Goal: Transaction & Acquisition: Obtain resource

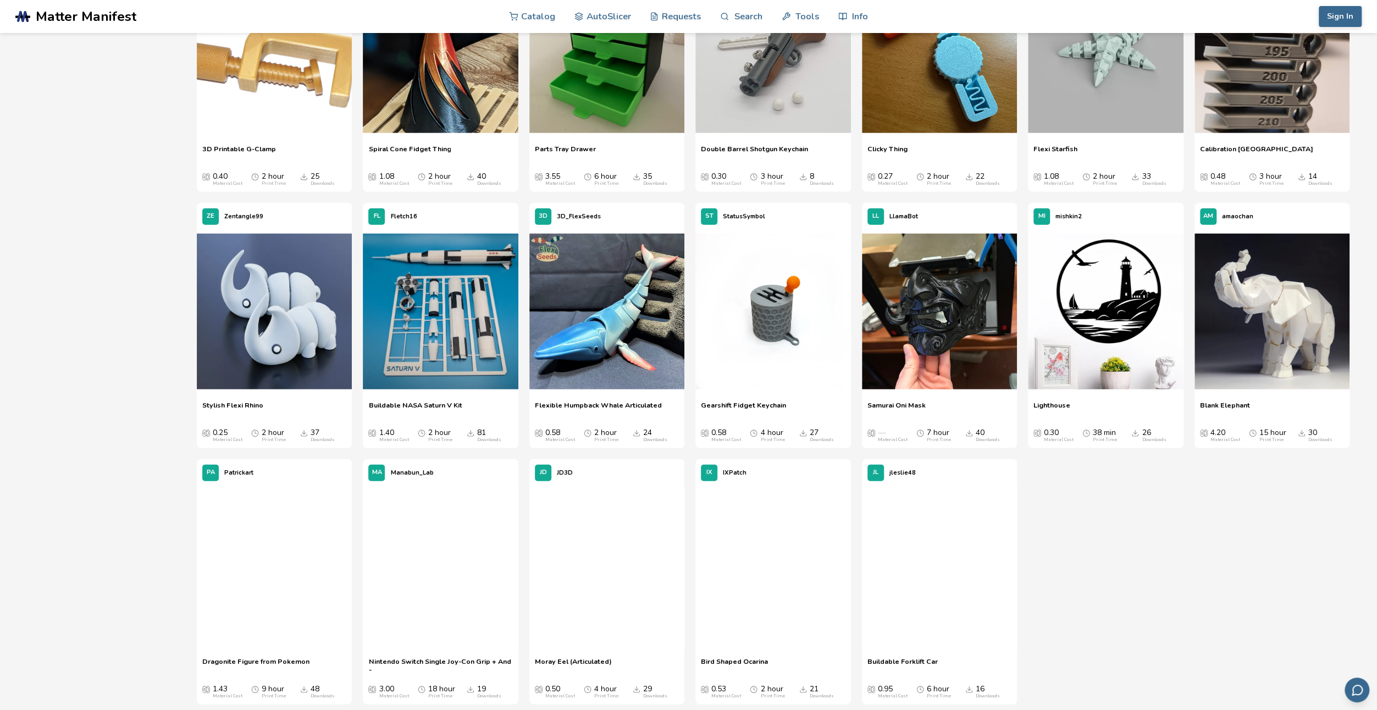
scroll to position [2584, 0]
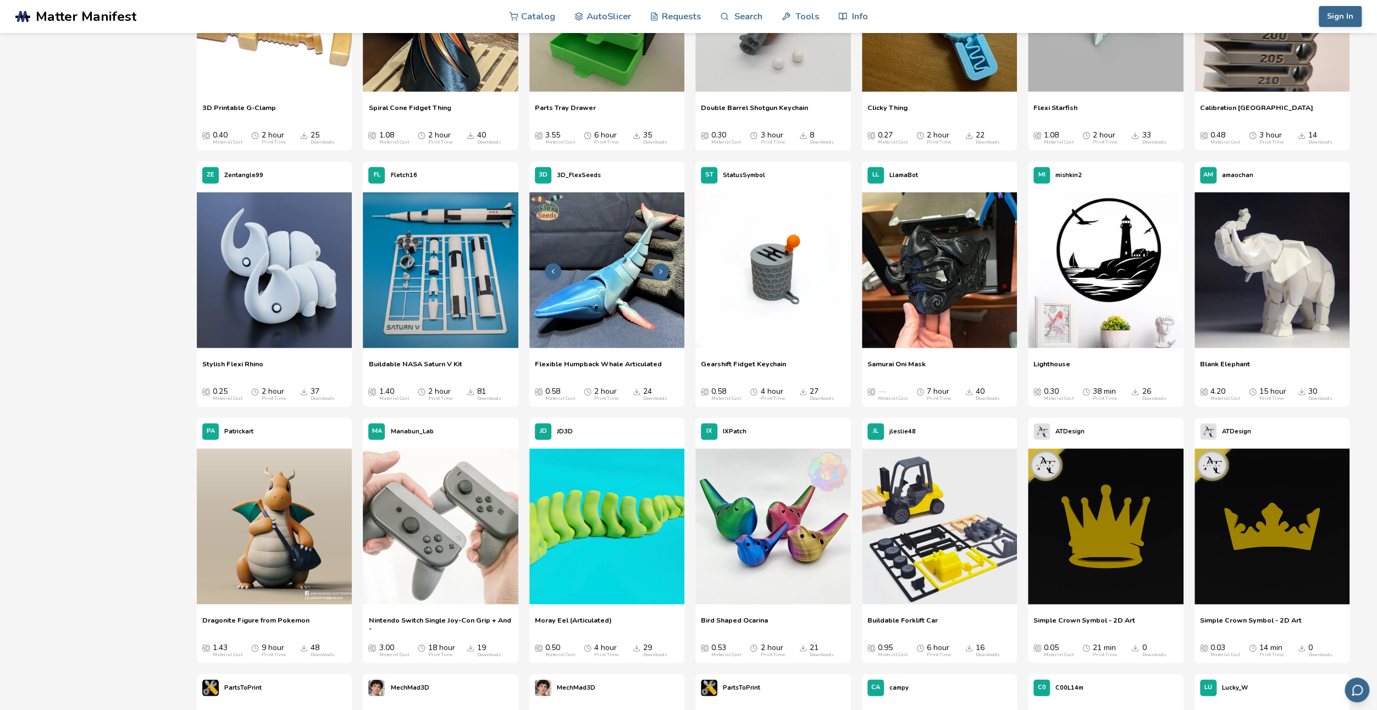
click at [609, 274] on img at bounding box center [606, 269] width 155 height 155
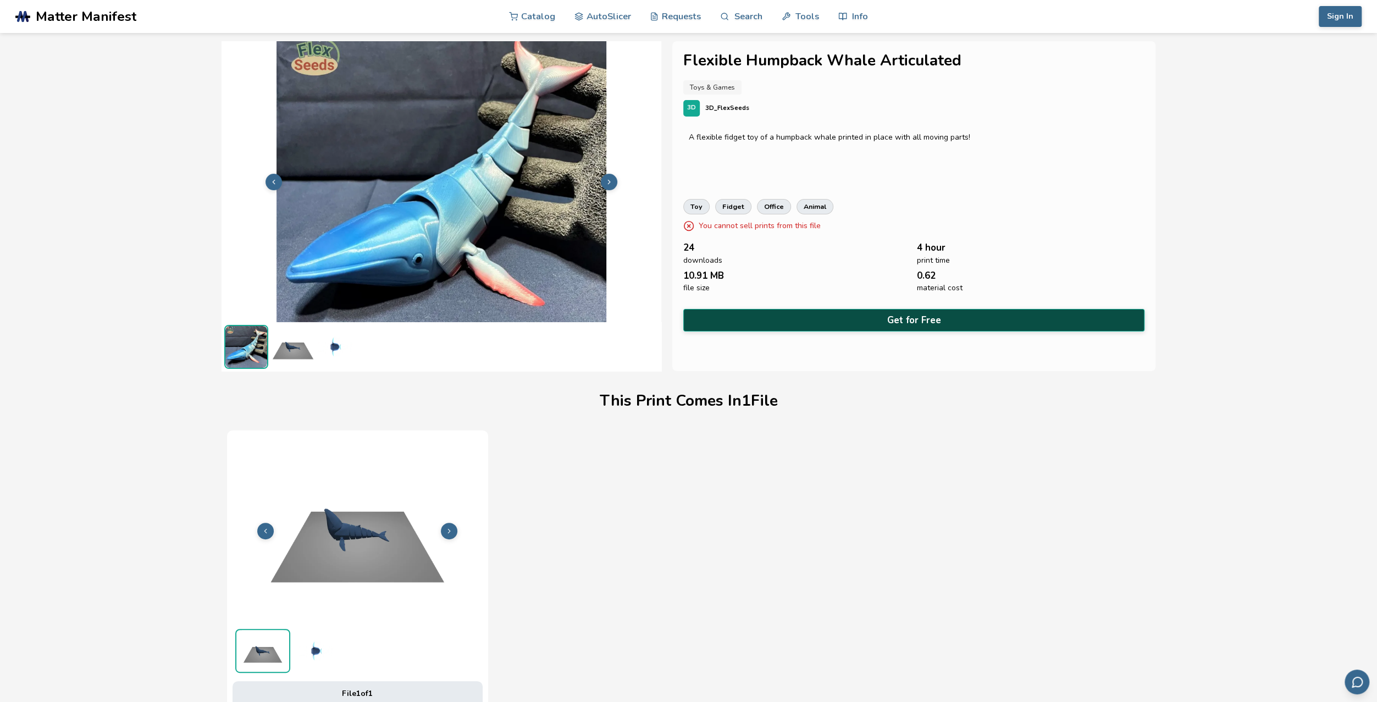
click at [932, 315] on button "Get for Free" at bounding box center [914, 320] width 462 height 23
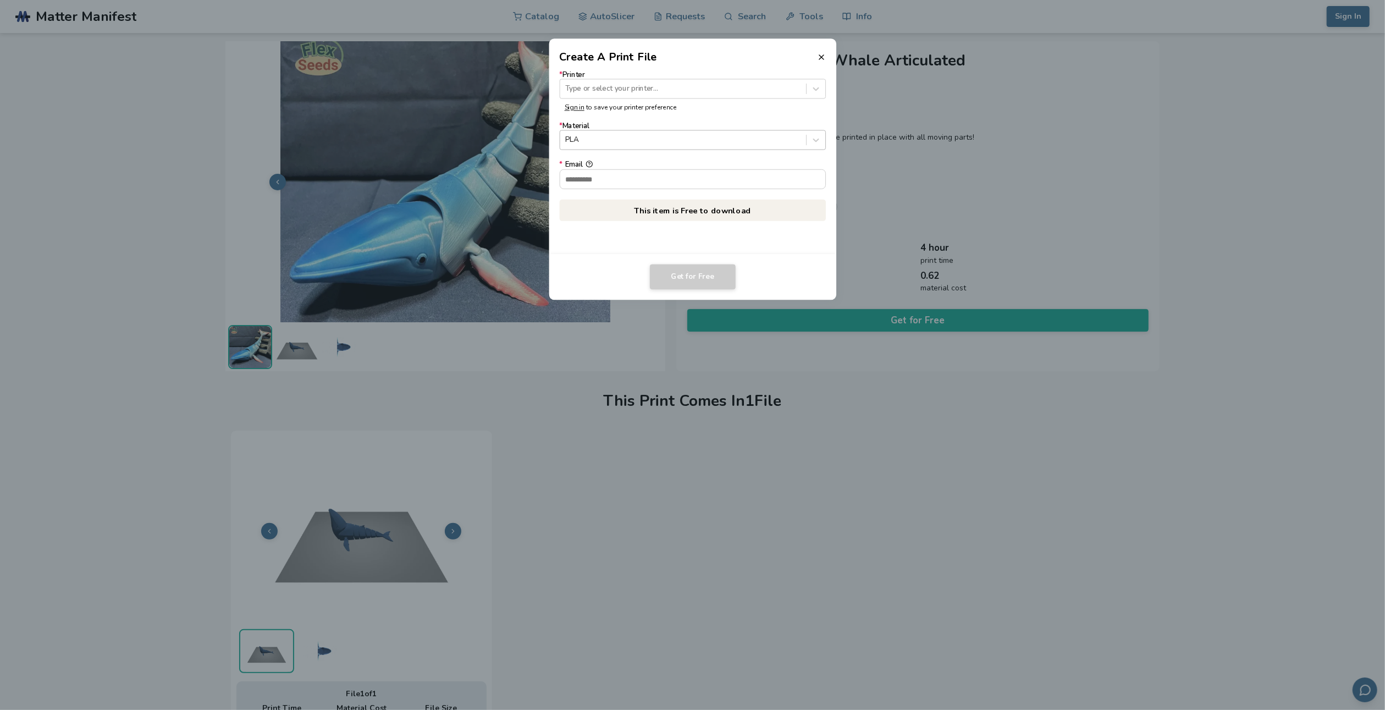
click at [677, 145] on div at bounding box center [682, 140] width 235 height 10
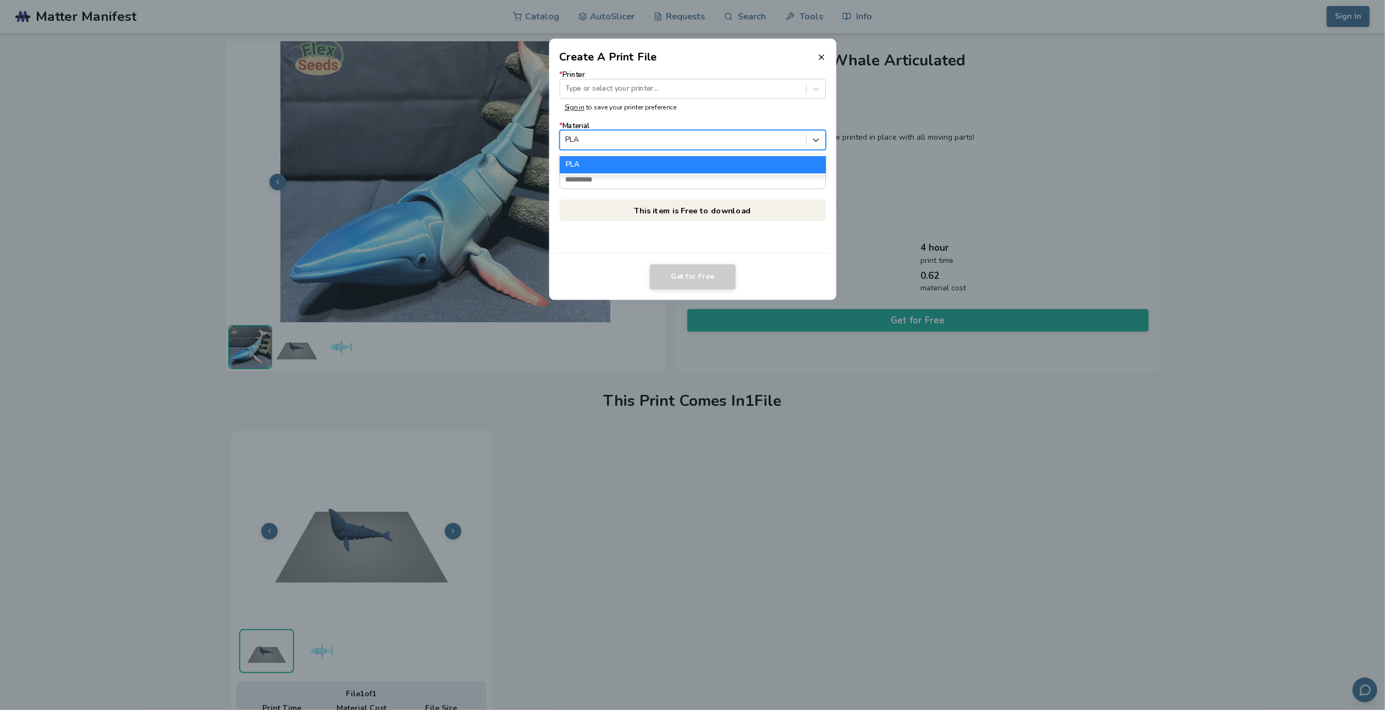
click at [677, 143] on div at bounding box center [682, 140] width 235 height 10
click at [639, 178] on input "* Email" at bounding box center [693, 178] width 266 height 19
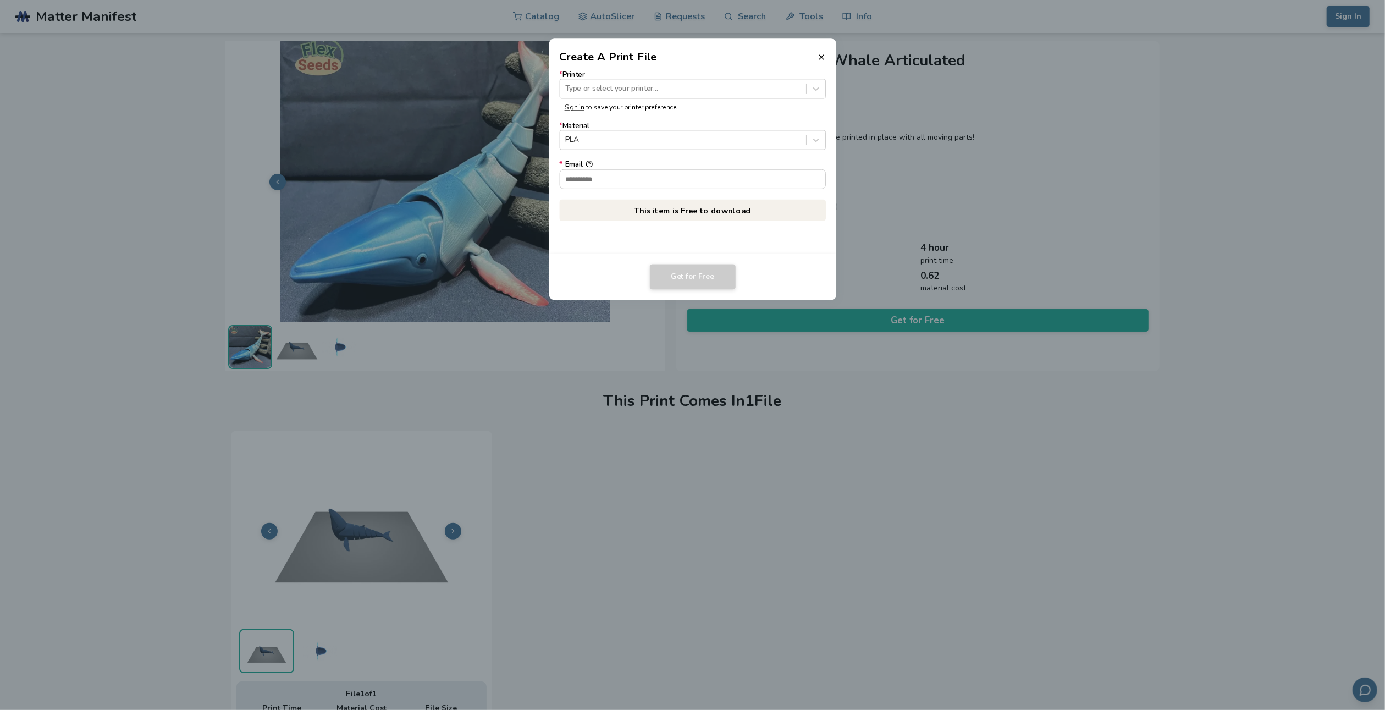
click at [674, 154] on form "* Printer Type or select your printer... Sign in to save your printer preferenc…" at bounding box center [692, 129] width 267 height 119
click at [685, 174] on input "* Email" at bounding box center [693, 178] width 266 height 19
type input "**********"
click at [663, 91] on div at bounding box center [682, 89] width 235 height 10
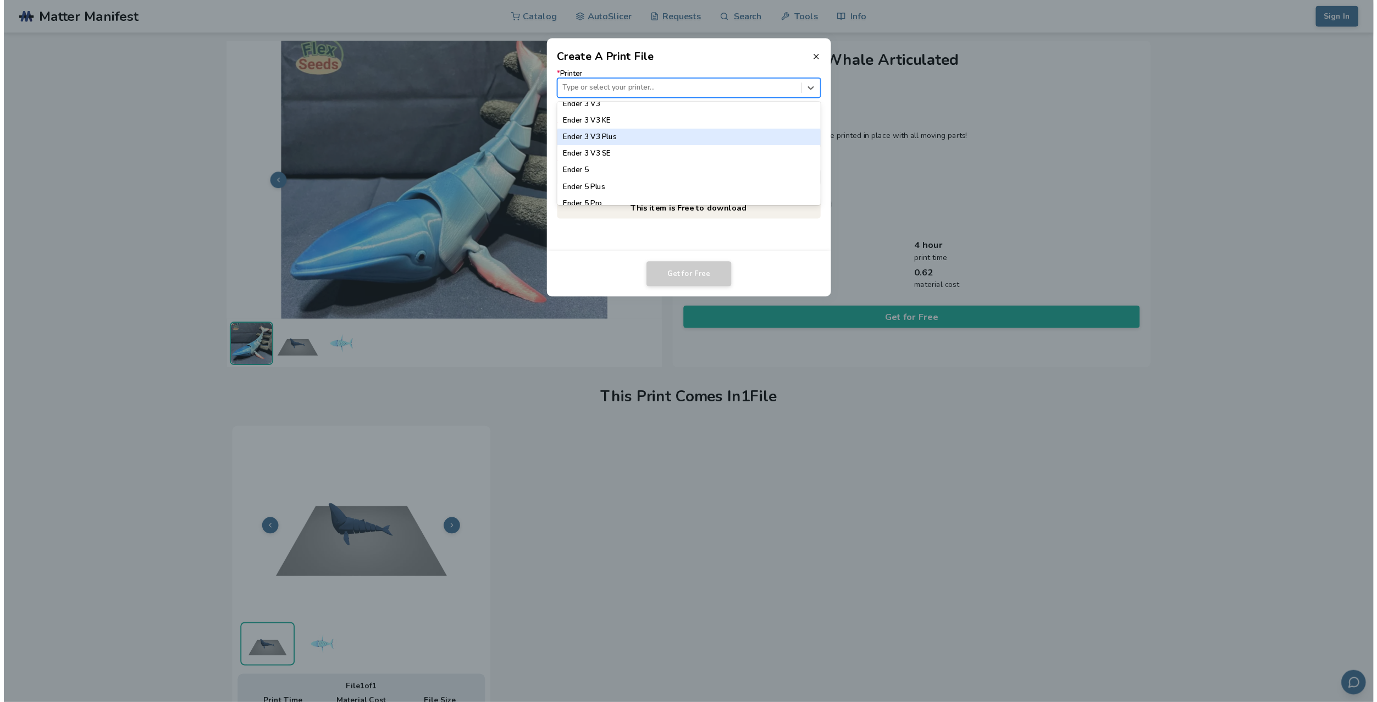
scroll to position [770, 0]
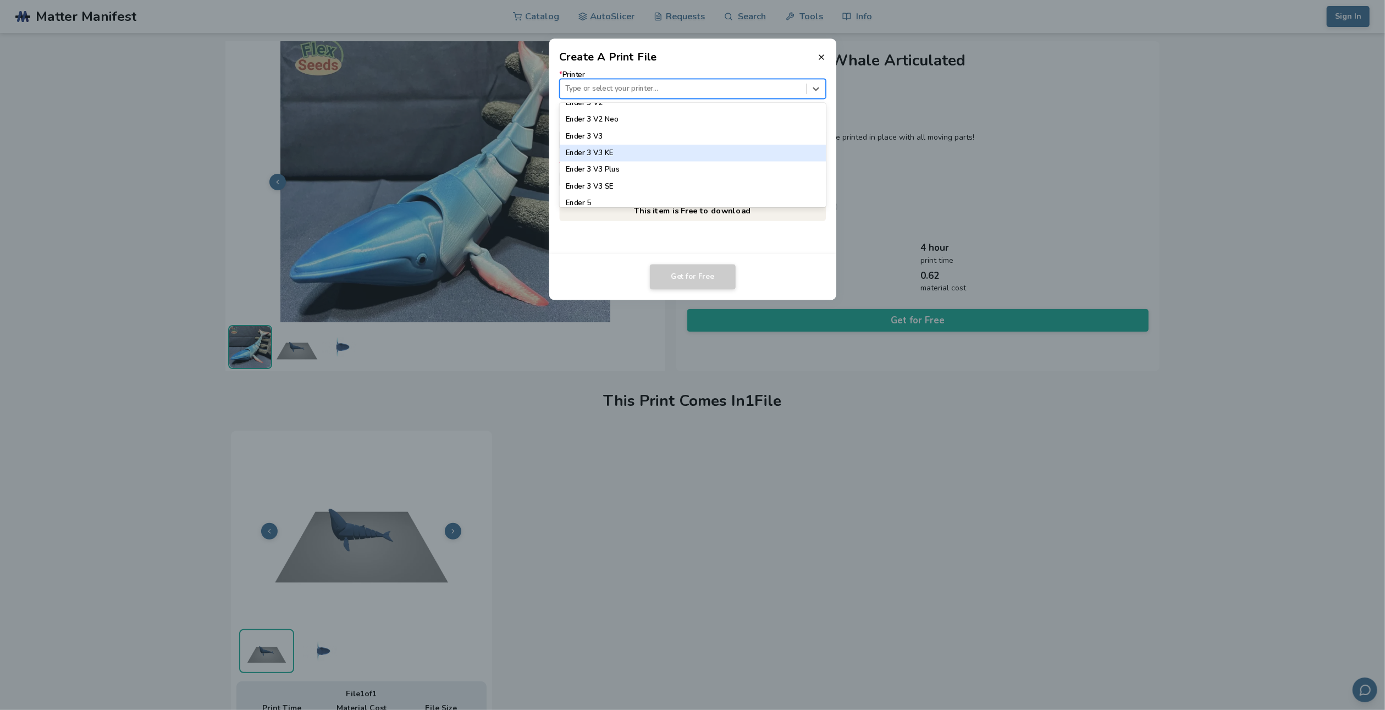
click at [628, 153] on div "Ender 3 V3 KE" at bounding box center [692, 153] width 267 height 16
click at [679, 275] on button "Get for Free" at bounding box center [693, 276] width 86 height 25
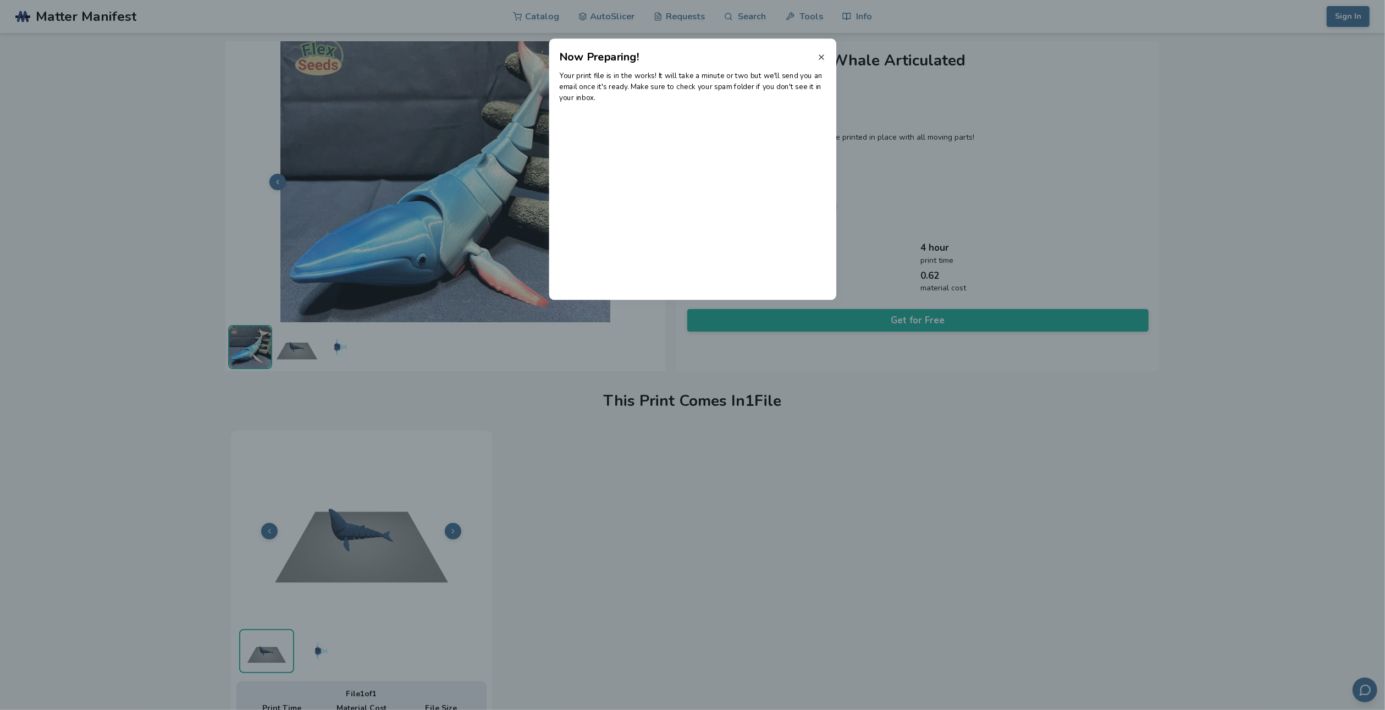
click at [822, 56] on line at bounding box center [821, 57] width 4 height 4
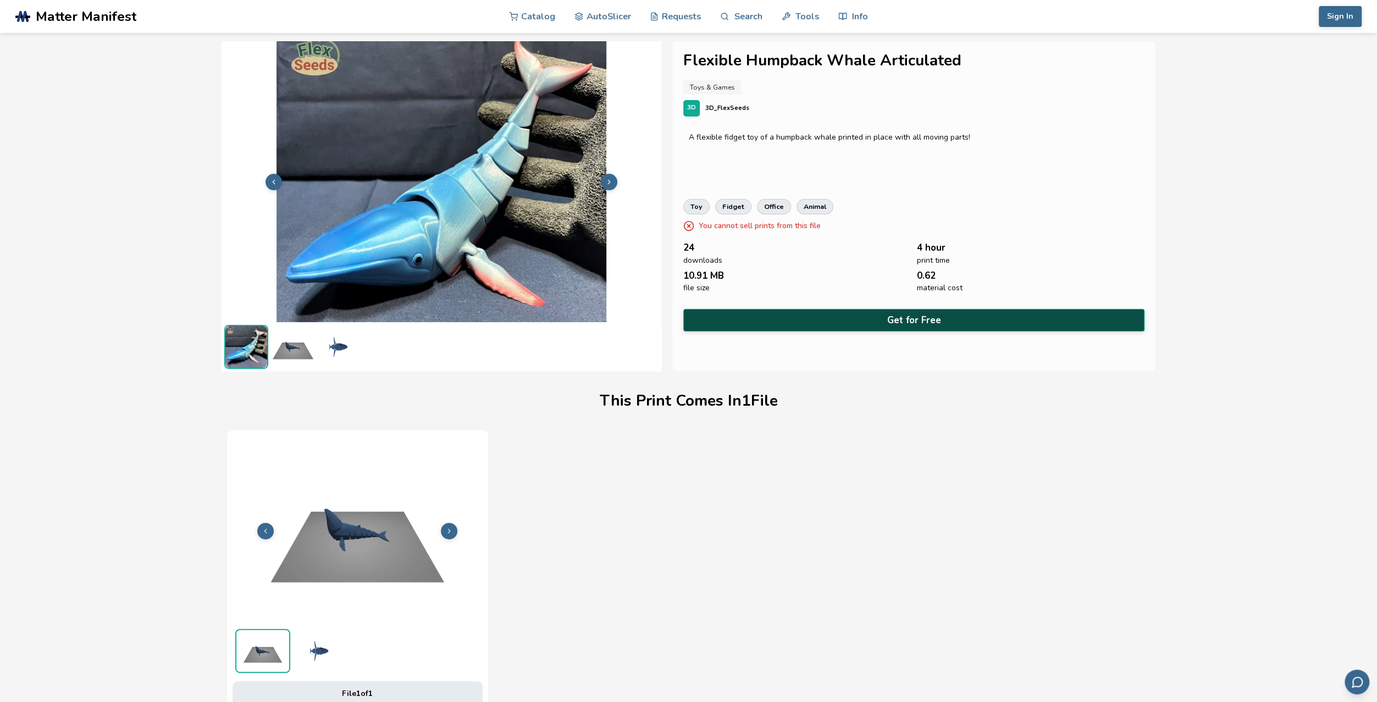
click at [919, 320] on button "Get for Free" at bounding box center [914, 320] width 462 height 23
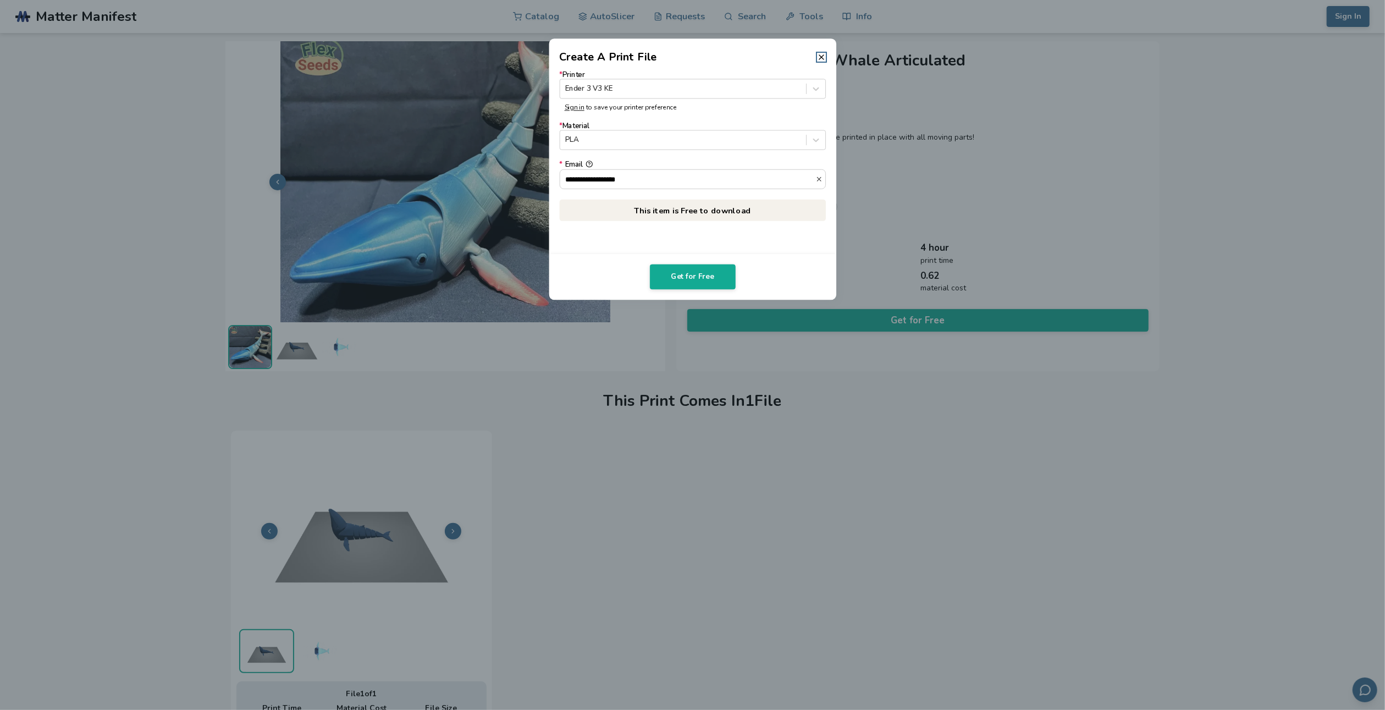
click at [735, 207] on p "This item is Free to download" at bounding box center [692, 210] width 267 height 21
click at [695, 276] on button "Get for Free" at bounding box center [693, 276] width 86 height 25
click at [821, 59] on icon at bounding box center [821, 57] width 9 height 9
